Goal: Information Seeking & Learning: Learn about a topic

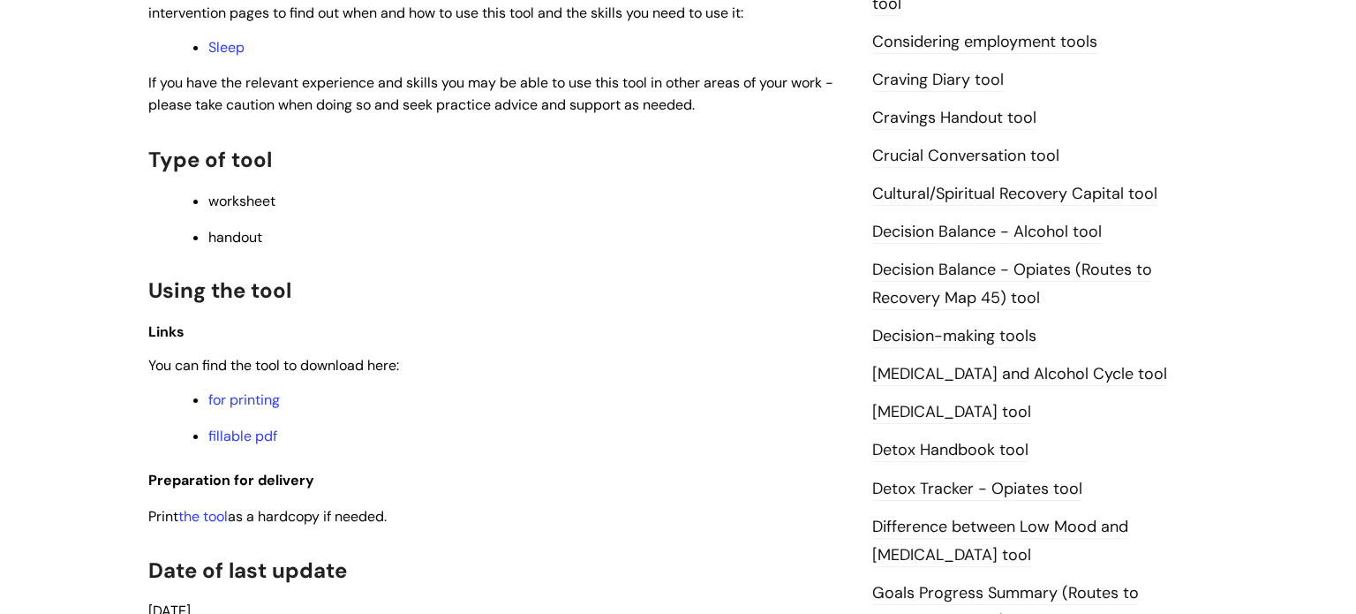
scroll to position [701, 0]
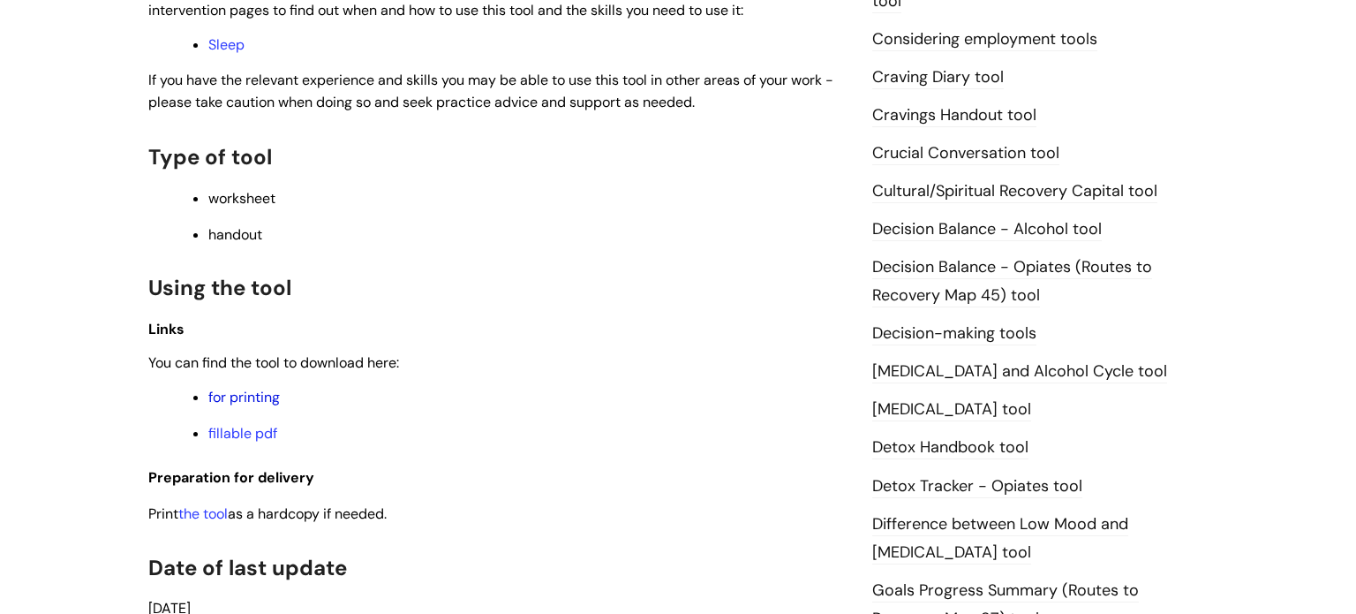
click at [237, 403] on link "for printing" at bounding box center [244, 397] width 72 height 19
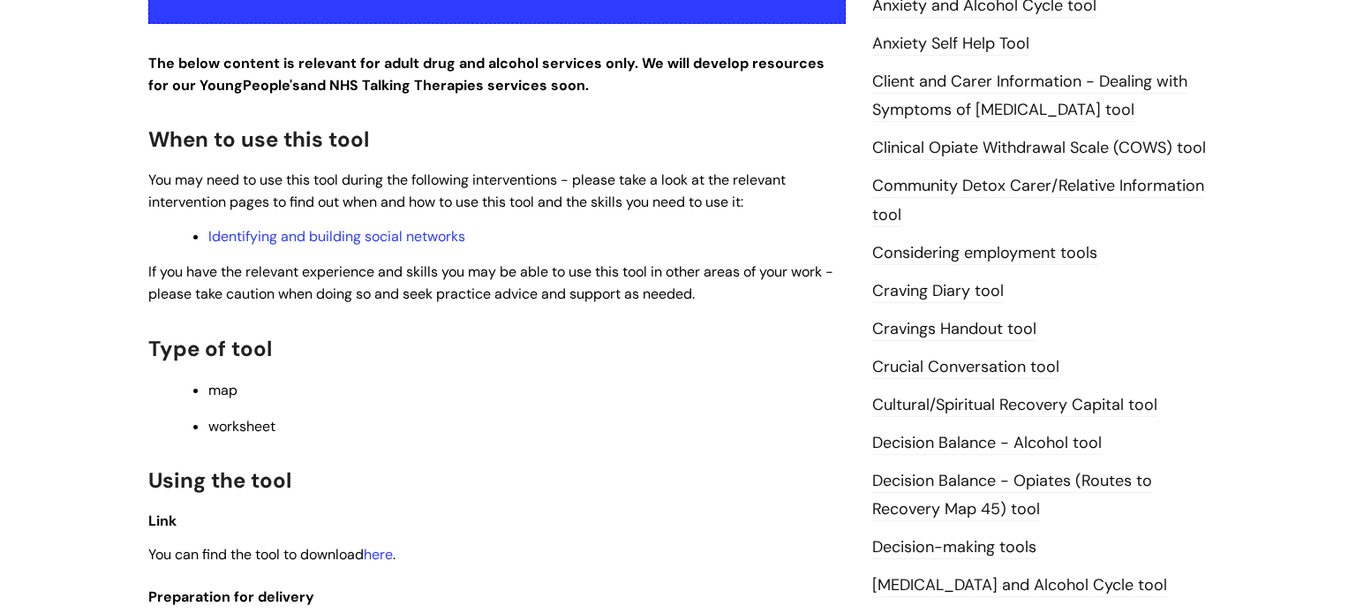
scroll to position [769, 0]
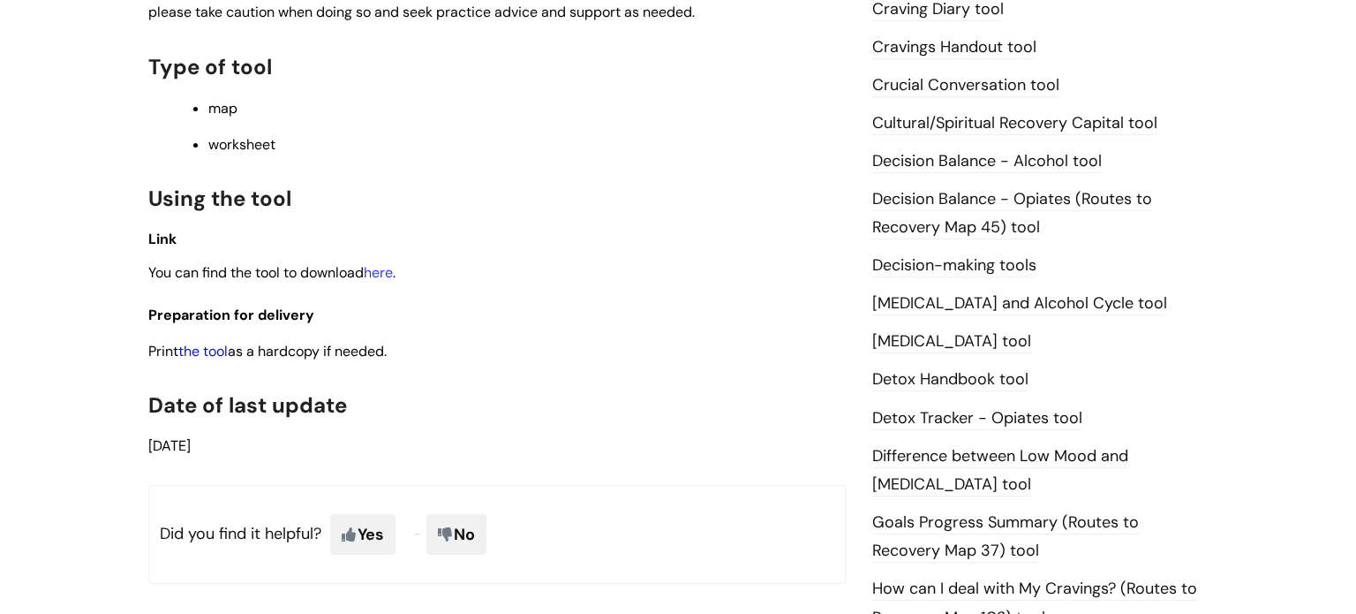
click at [228, 352] on link "the tool" at bounding box center [202, 351] width 49 height 19
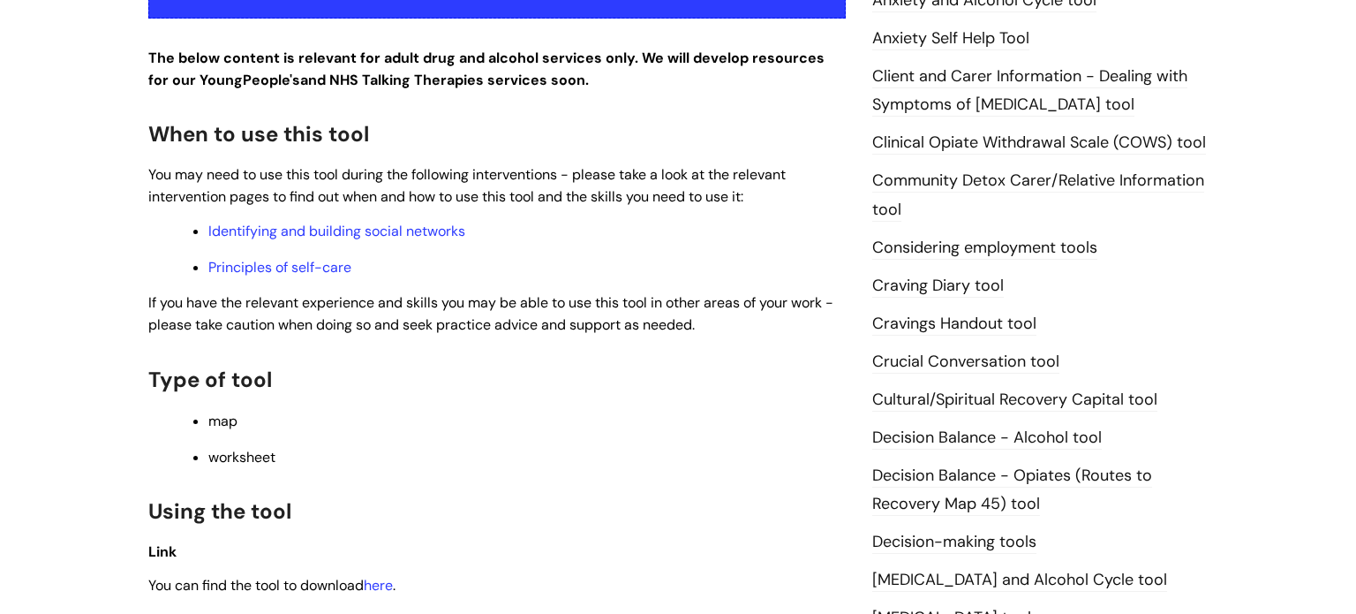
scroll to position [754, 0]
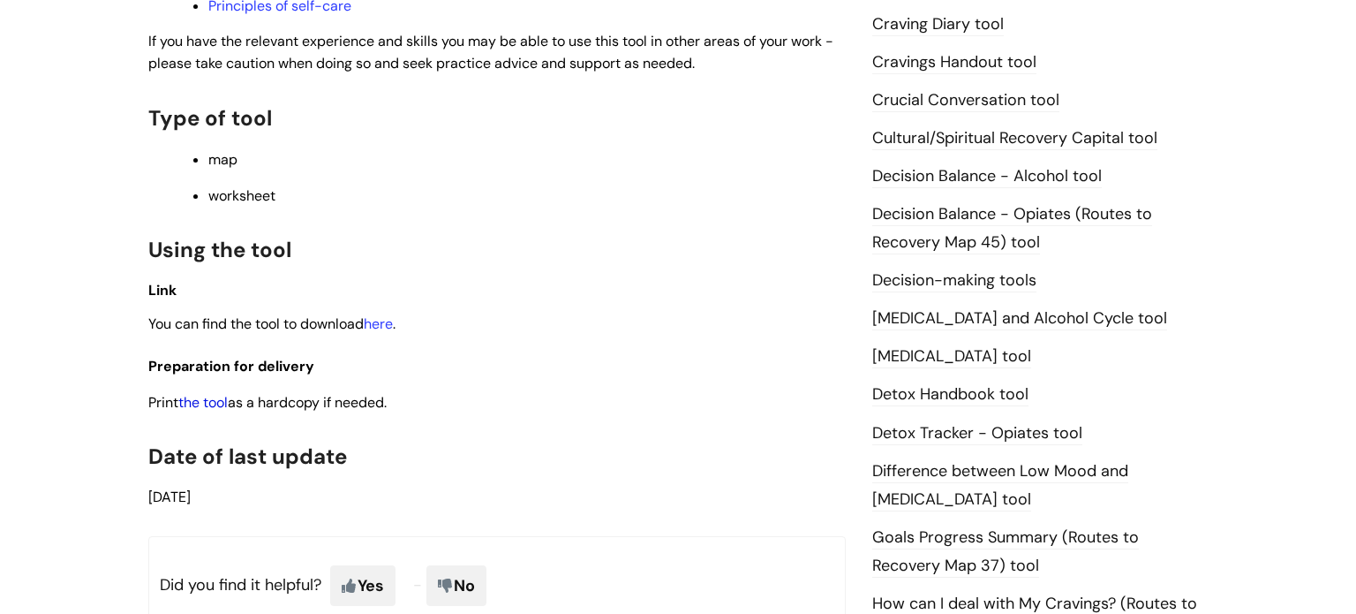
click at [222, 411] on link "the tool" at bounding box center [202, 402] width 49 height 19
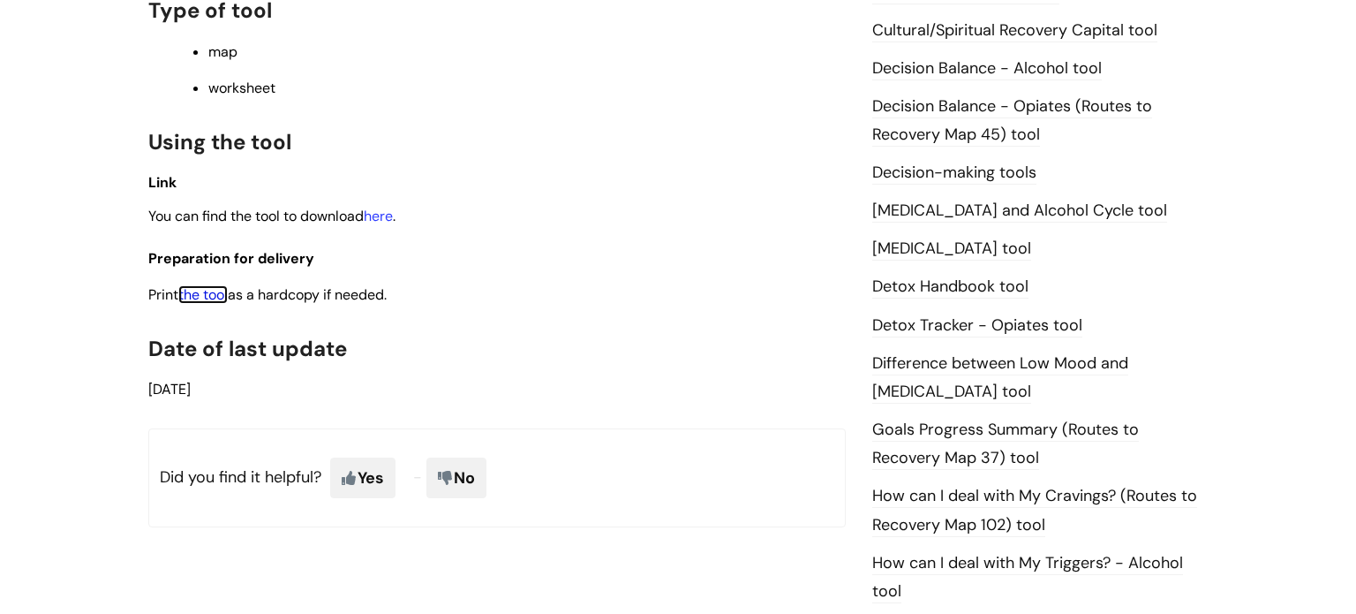
scroll to position [853, 0]
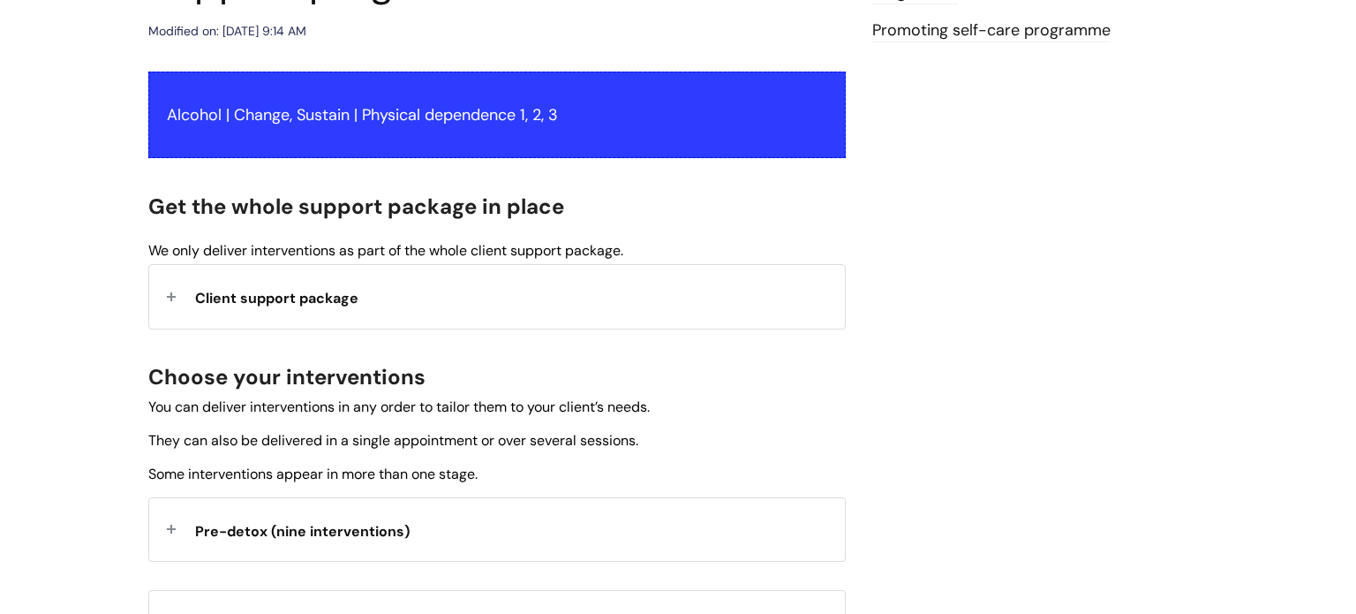
scroll to position [487, 0]
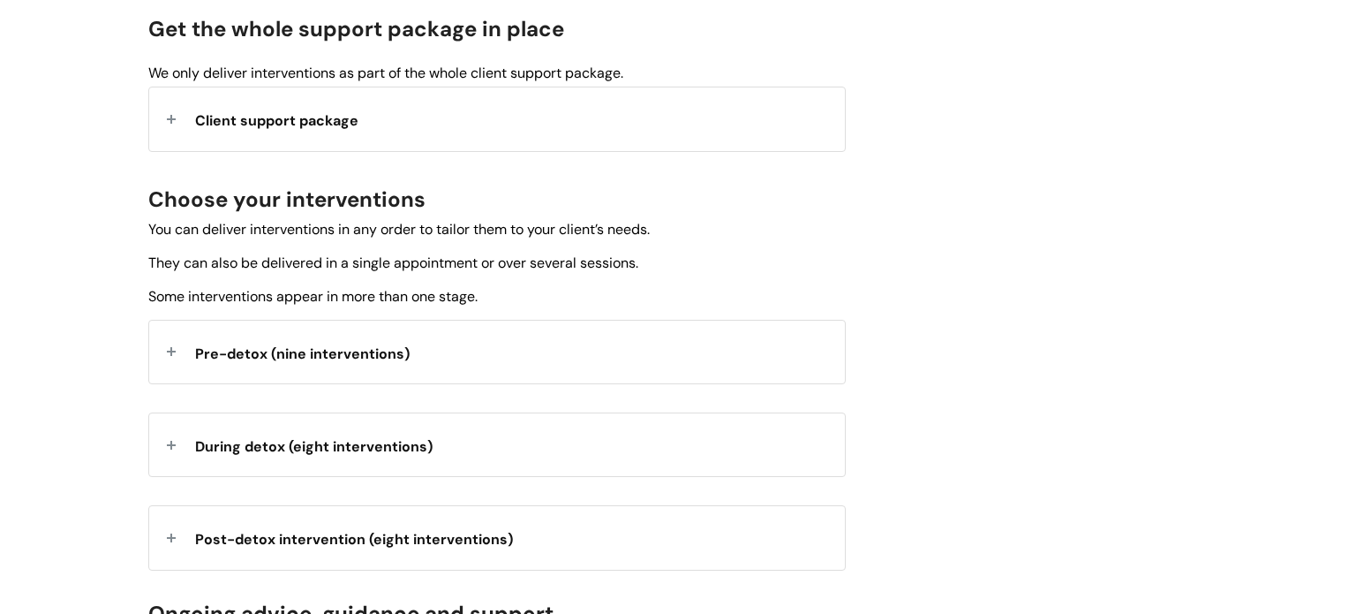
click at [322, 338] on strong "Pre-detox (nine interventions)" at bounding box center [302, 351] width 215 height 26
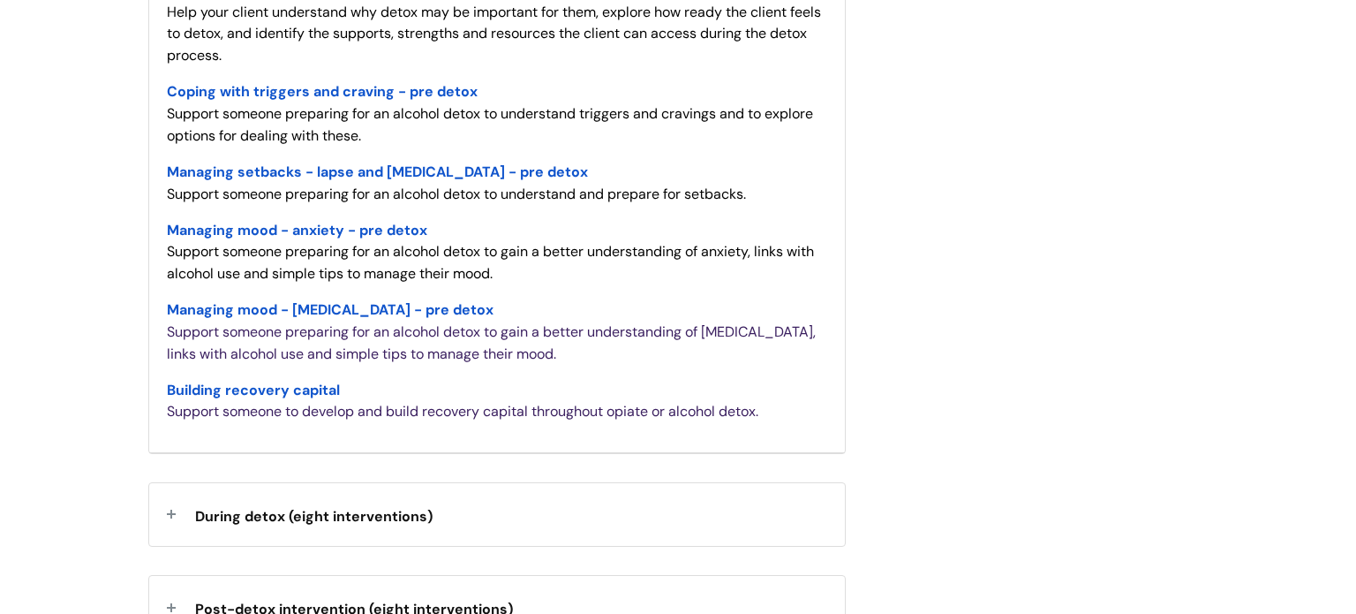
scroll to position [1146, 0]
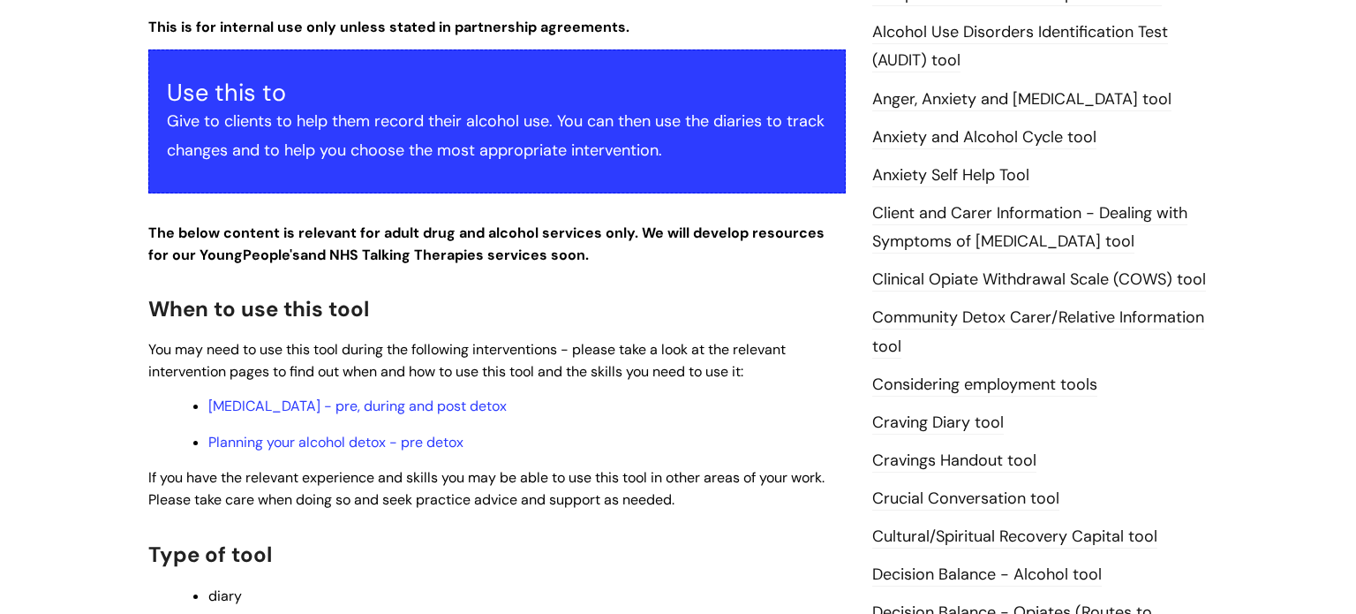
scroll to position [629, 0]
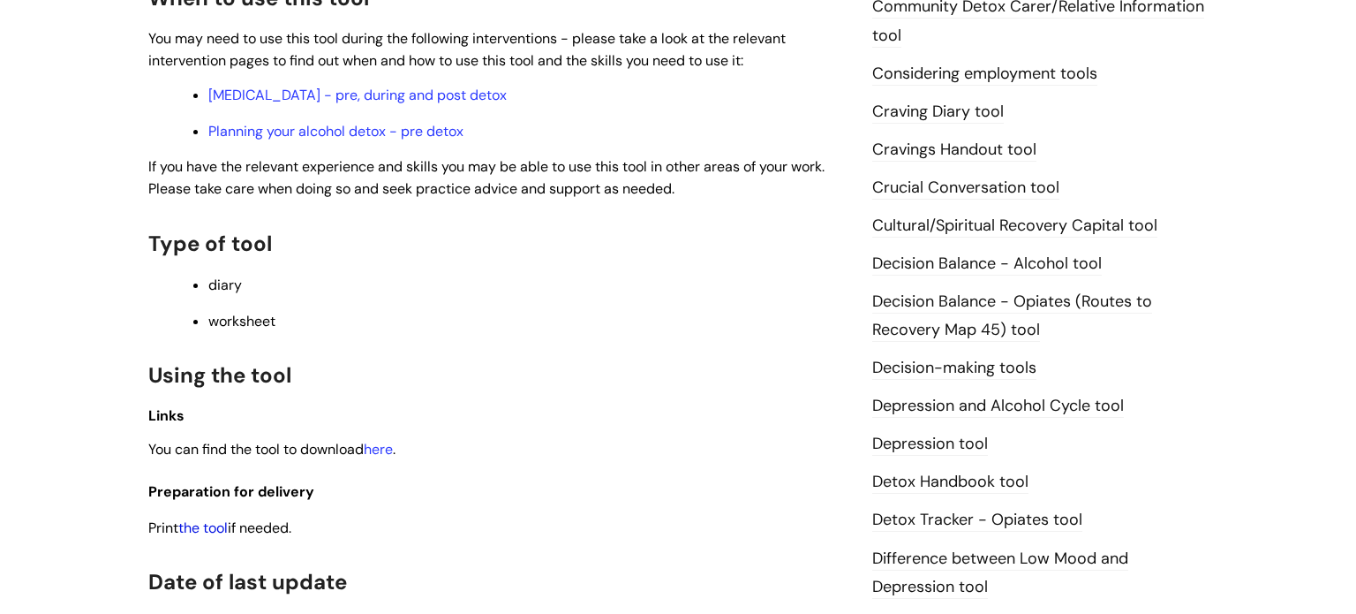
click at [211, 532] on link "the tool" at bounding box center [202, 527] width 49 height 19
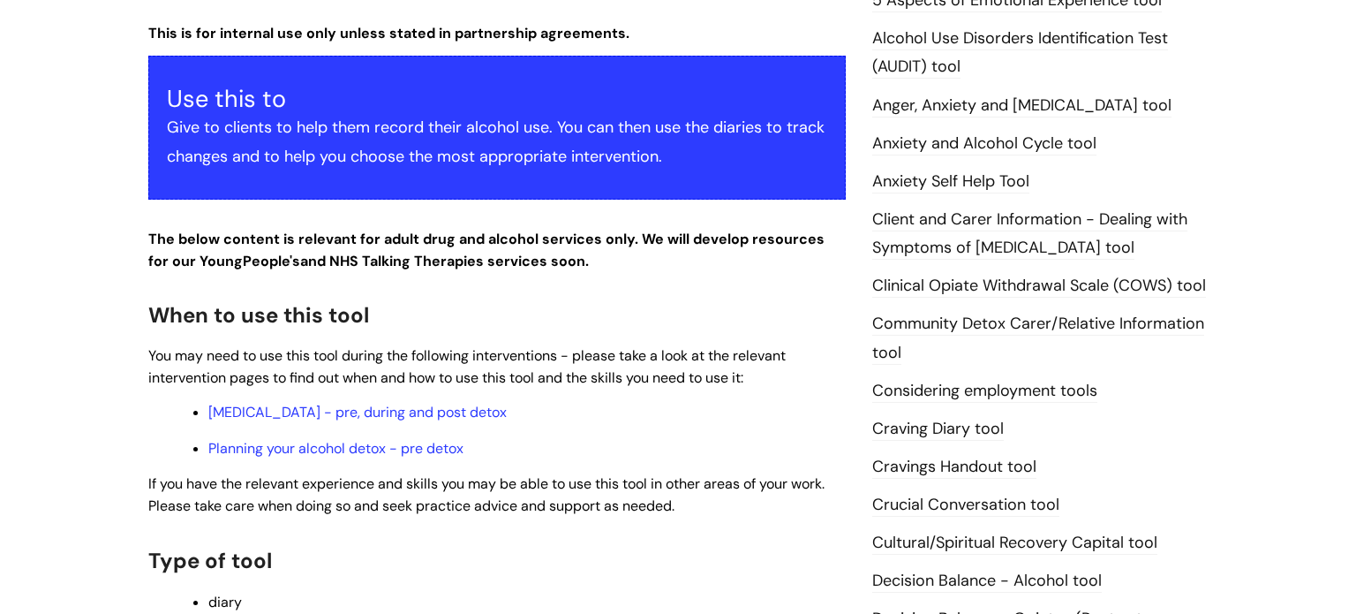
scroll to position [304, 0]
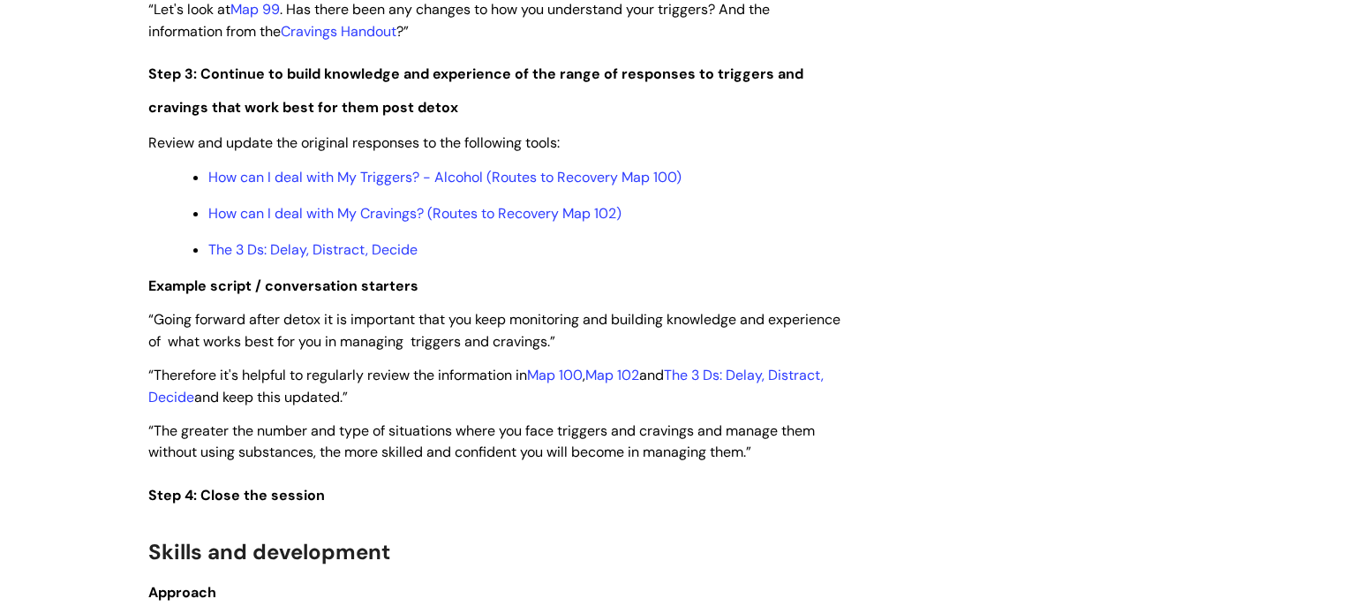
scroll to position [3127, 0]
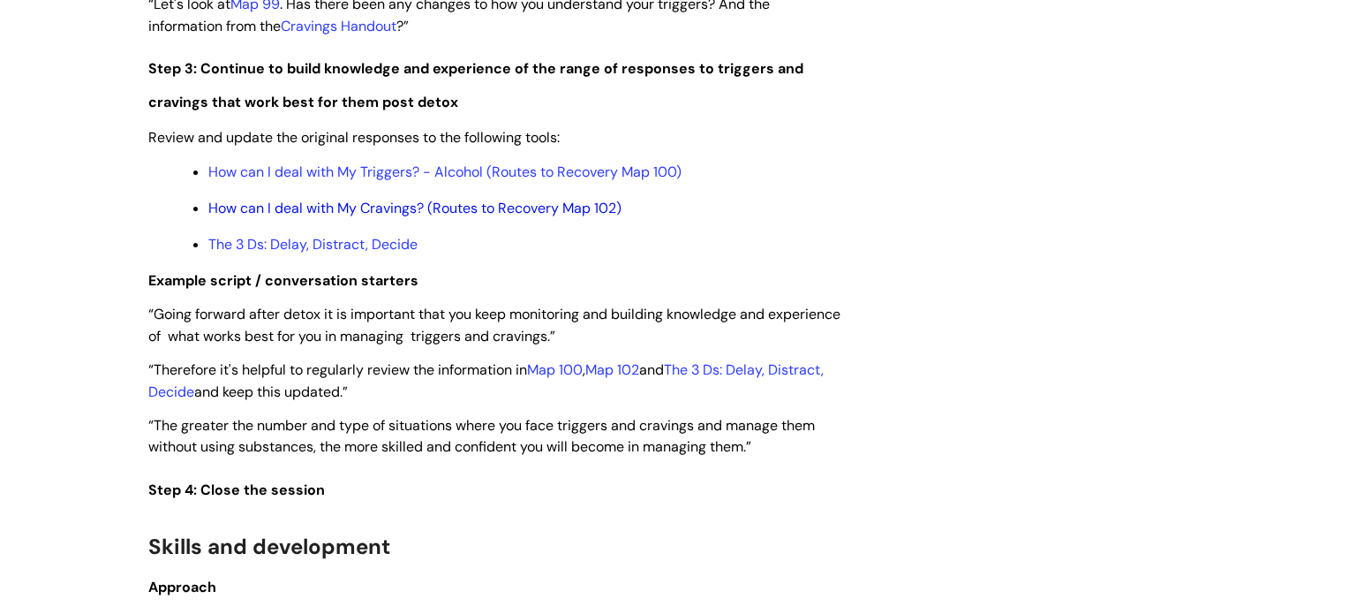
click at [389, 217] on link "How can I deal with My Cravings? (Routes to Recovery Map 102)" at bounding box center [414, 208] width 413 height 19
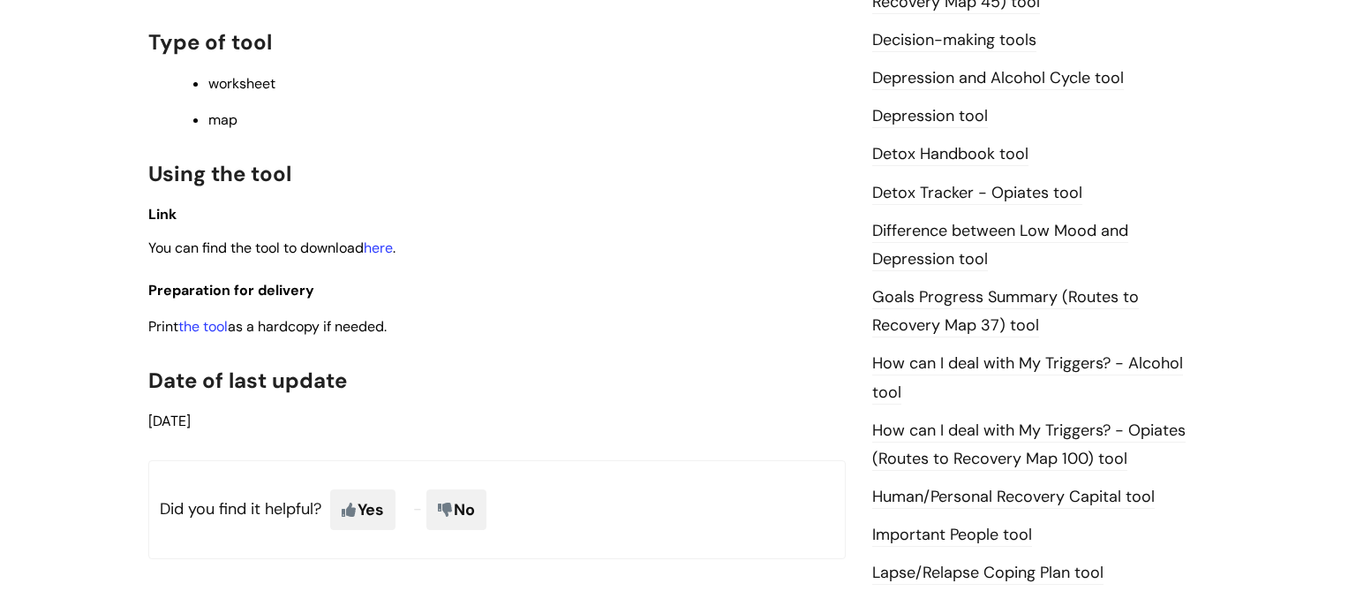
scroll to position [1014, 0]
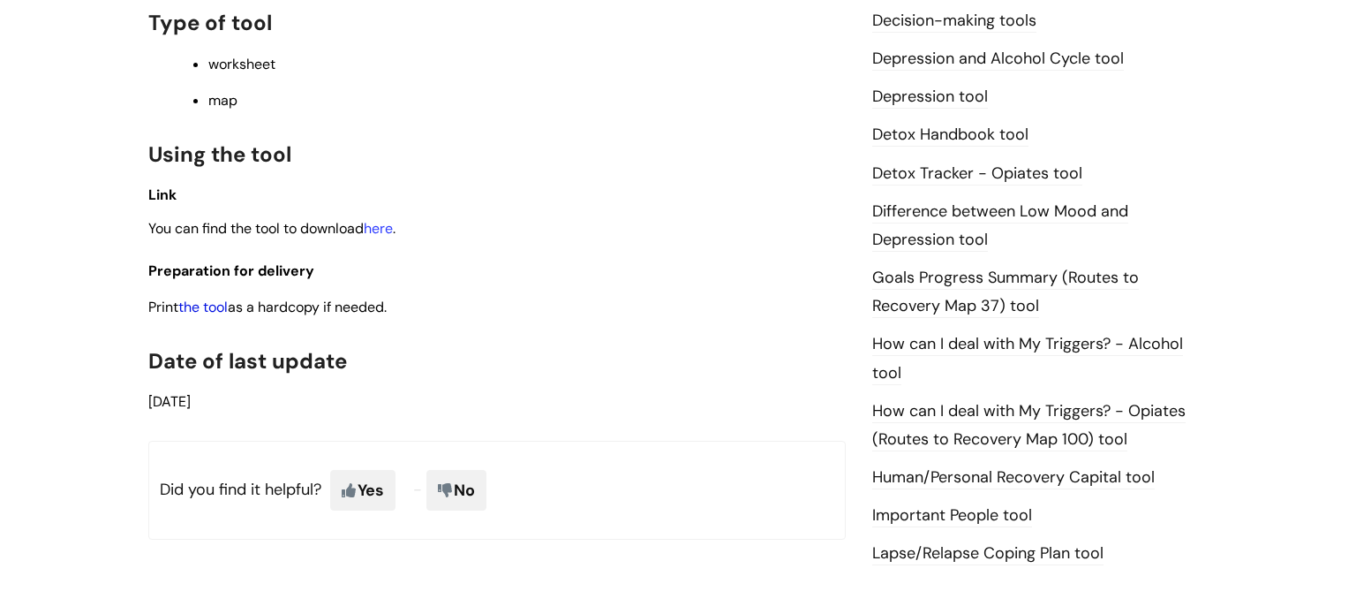
click at [197, 316] on link "the tool" at bounding box center [202, 307] width 49 height 19
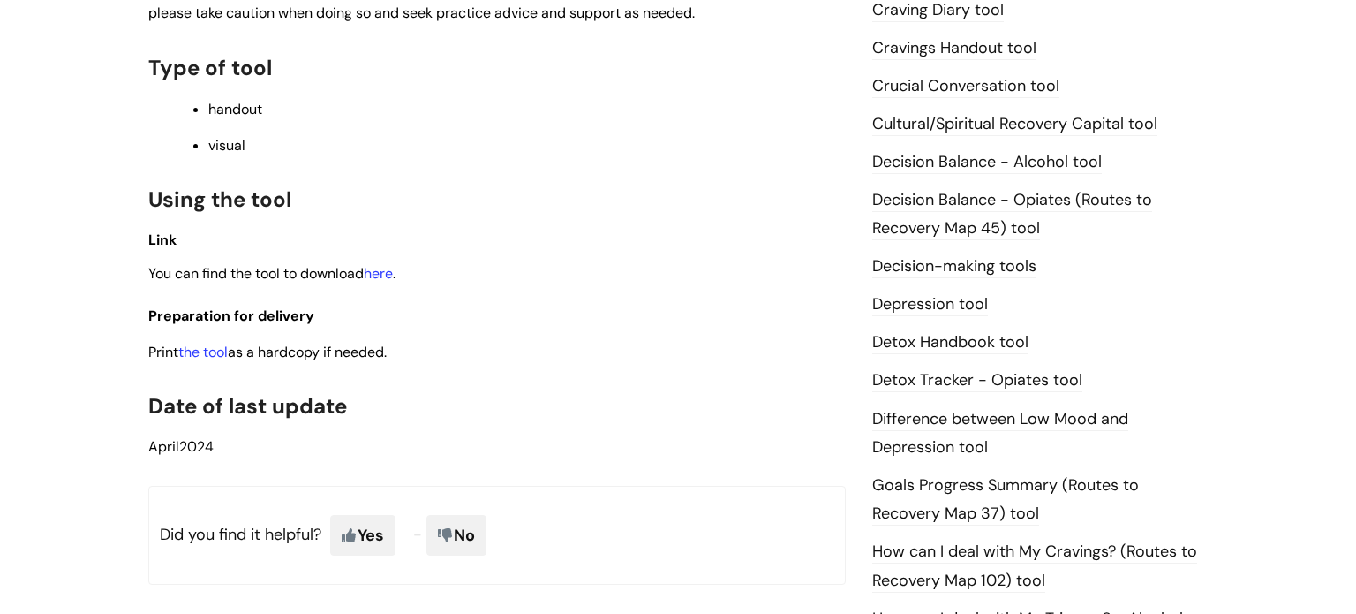
scroll to position [632, 0]
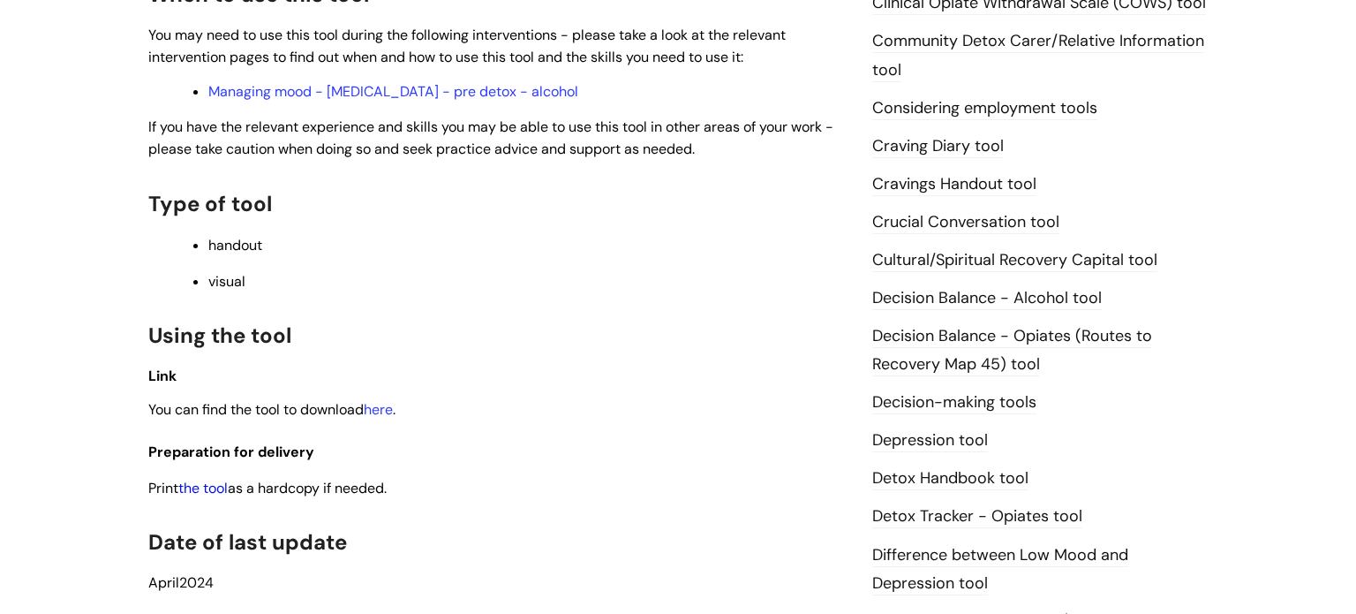
click at [218, 489] on link "the tool" at bounding box center [202, 488] width 49 height 19
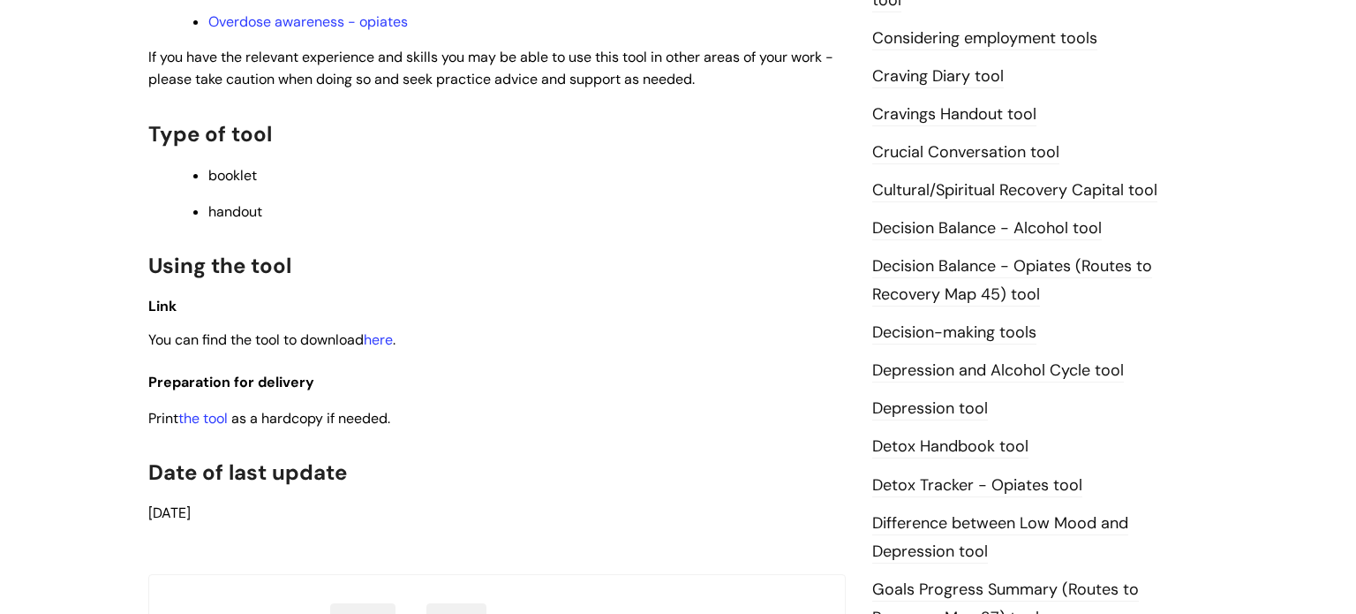
scroll to position [749, 0]
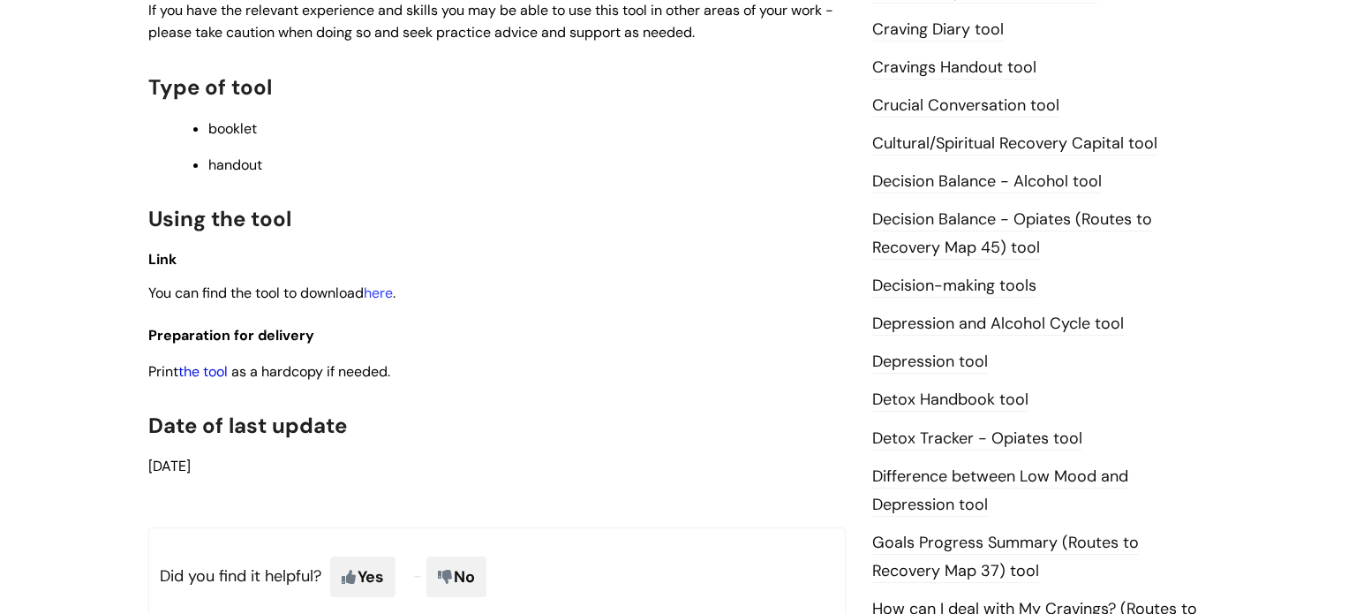
click at [201, 381] on link "the tool" at bounding box center [202, 371] width 49 height 19
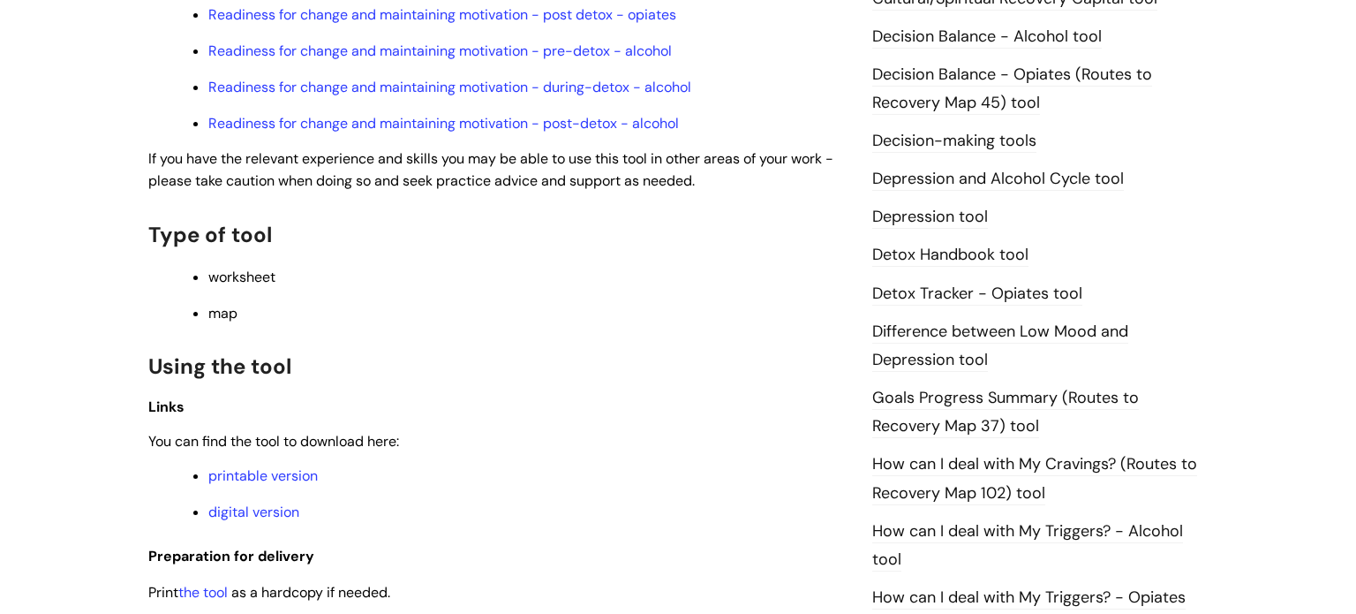
scroll to position [897, 0]
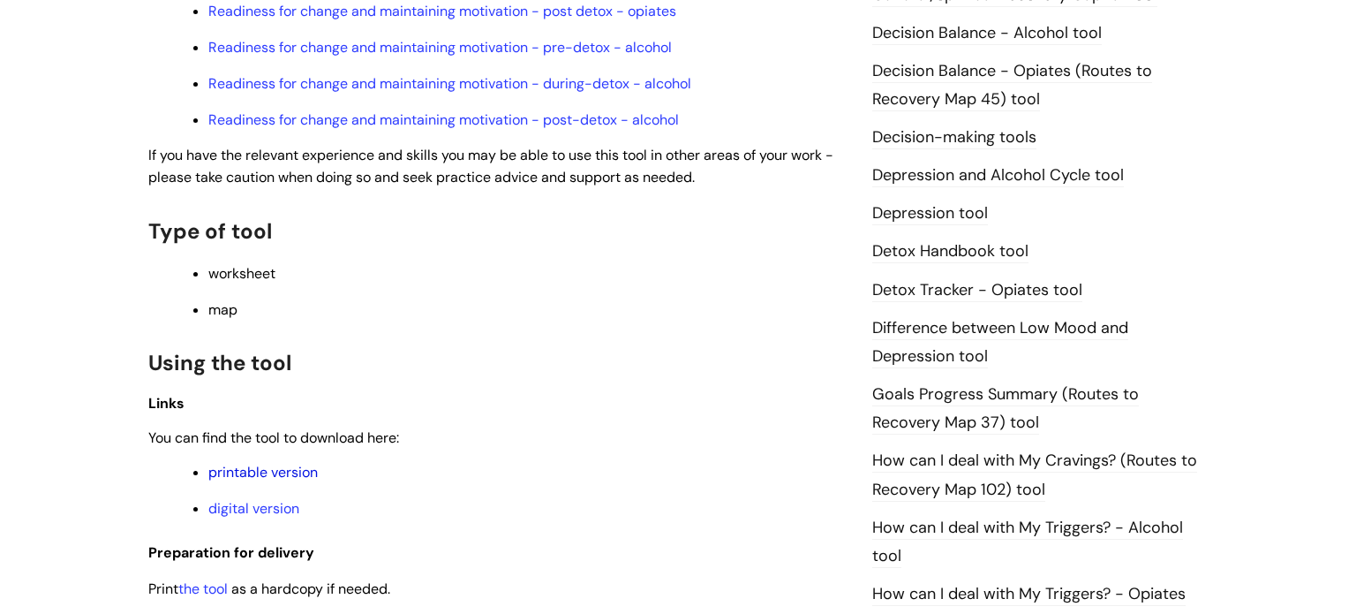
click at [286, 478] on link "printable version" at bounding box center [262, 472] width 109 height 19
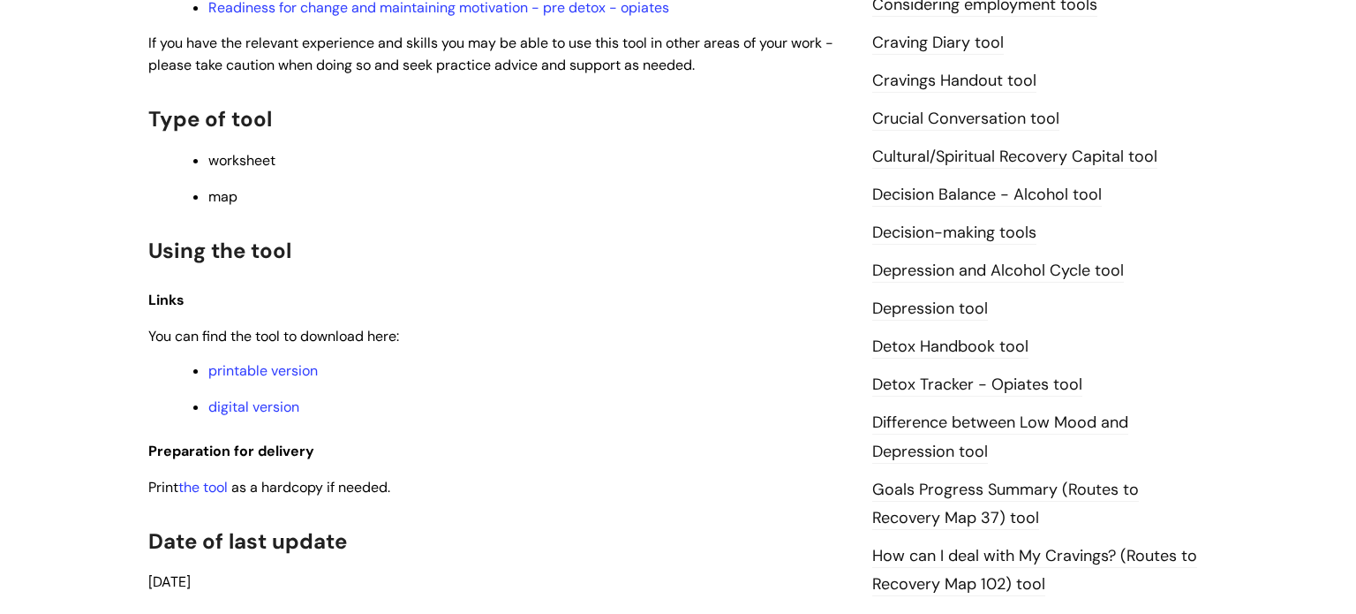
scroll to position [886, 0]
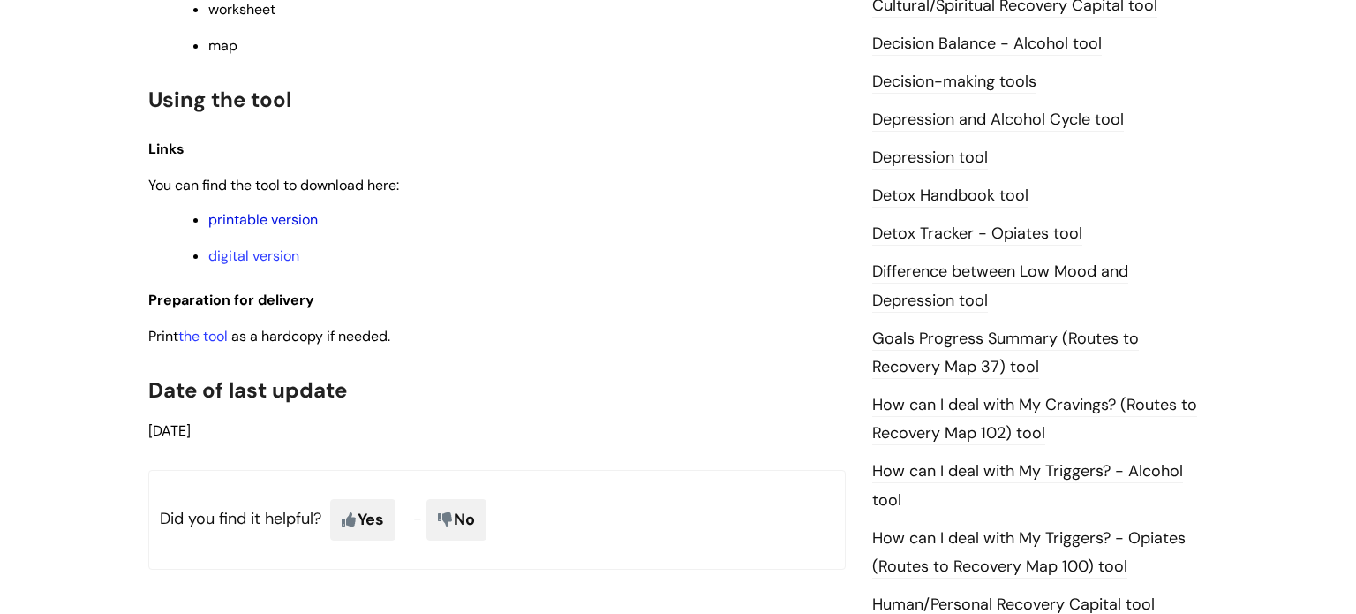
click at [245, 226] on link "printable version" at bounding box center [262, 219] width 109 height 19
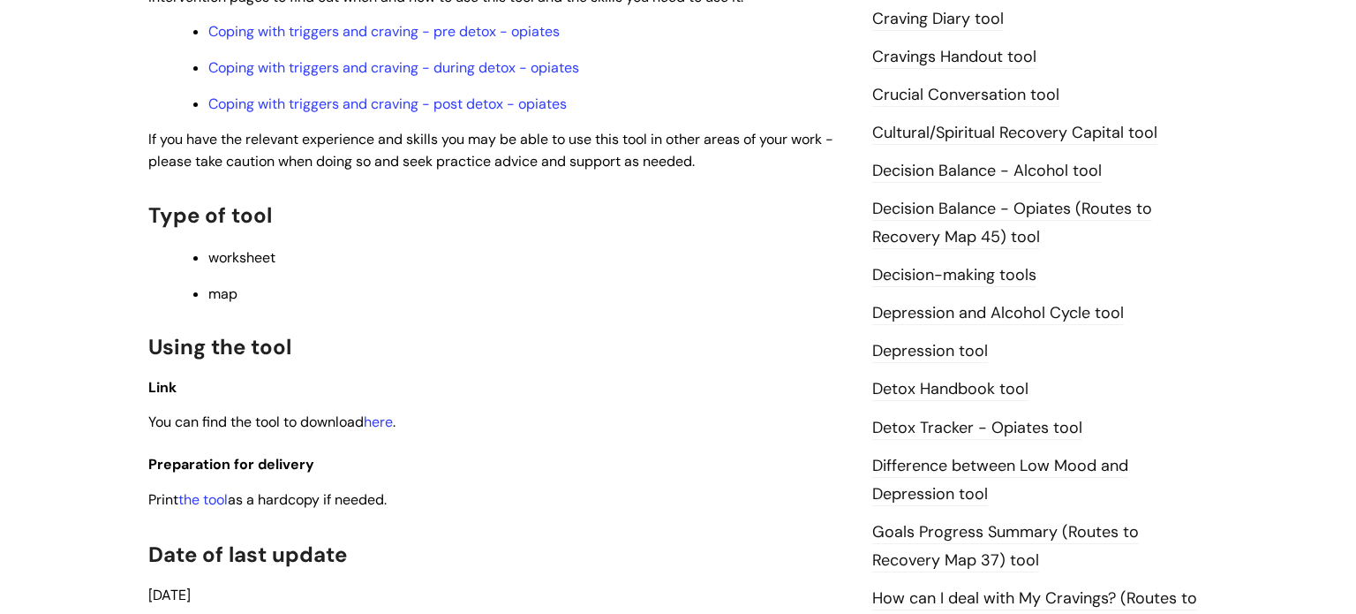
scroll to position [925, 0]
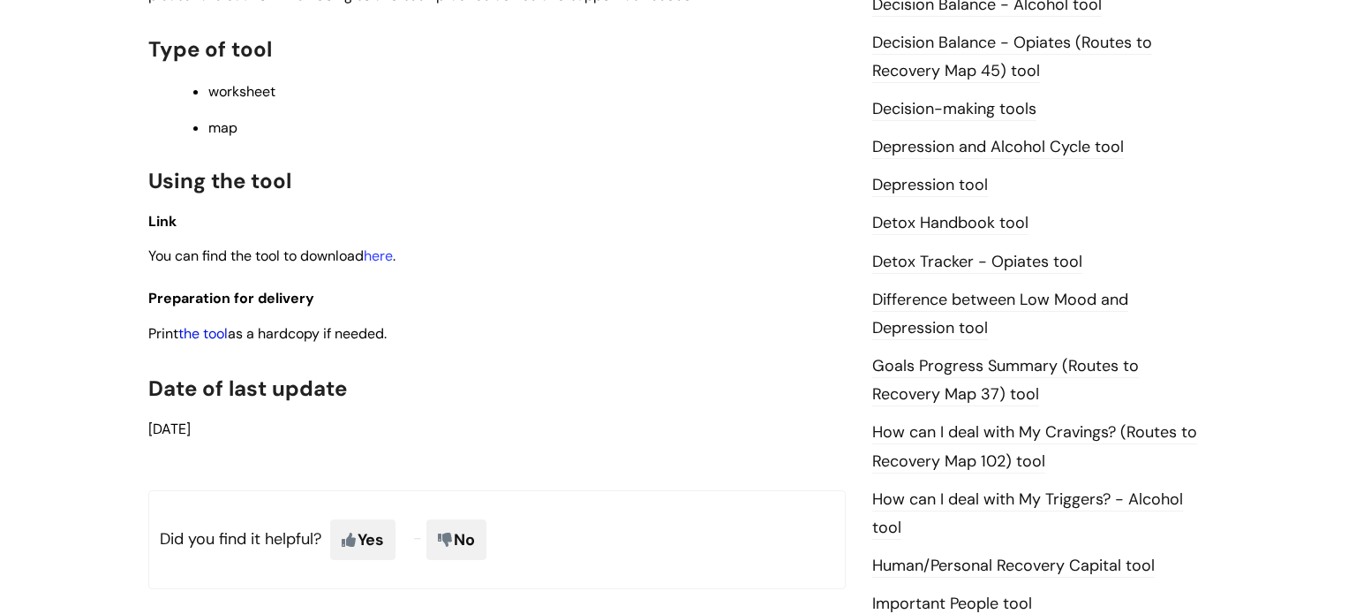
click at [217, 340] on link "the tool" at bounding box center [202, 333] width 49 height 19
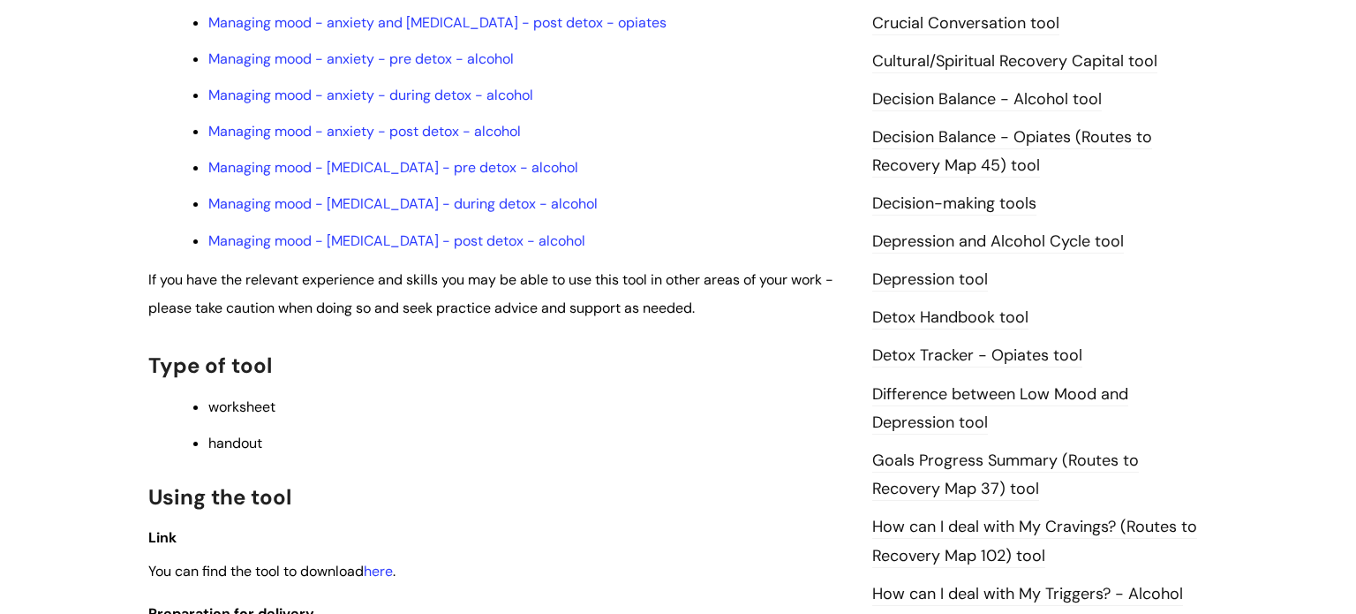
scroll to position [1034, 0]
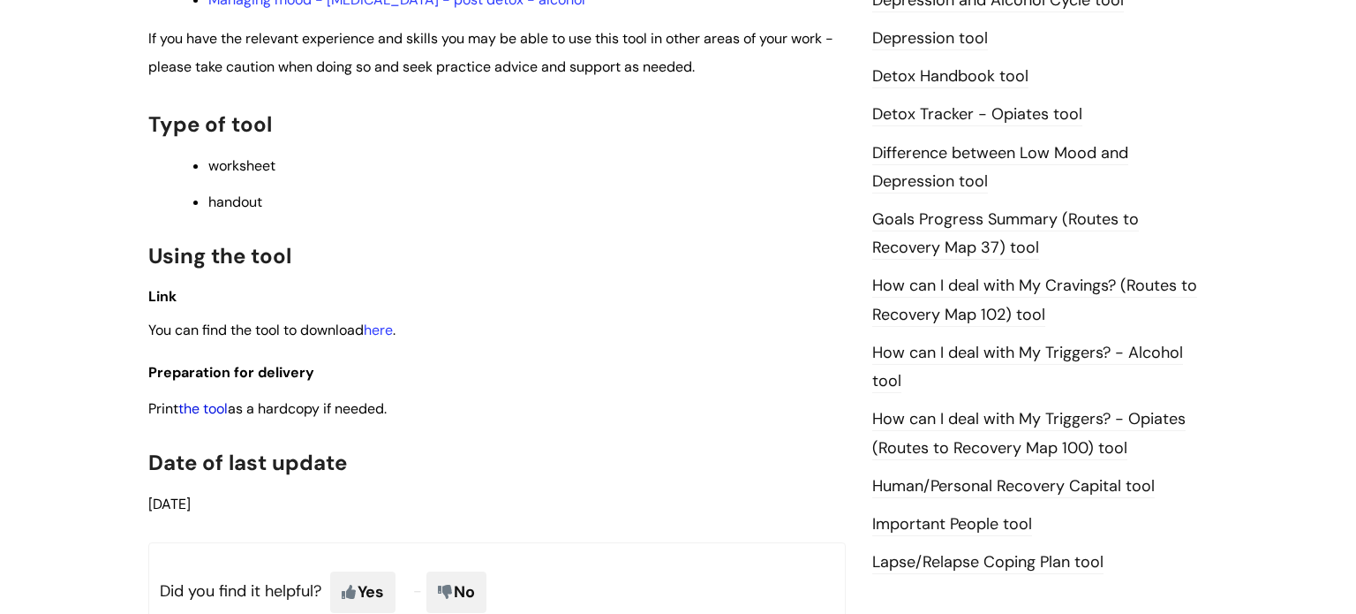
click at [219, 418] on link "the tool" at bounding box center [202, 408] width 49 height 19
